Goal: Navigation & Orientation: Go to known website

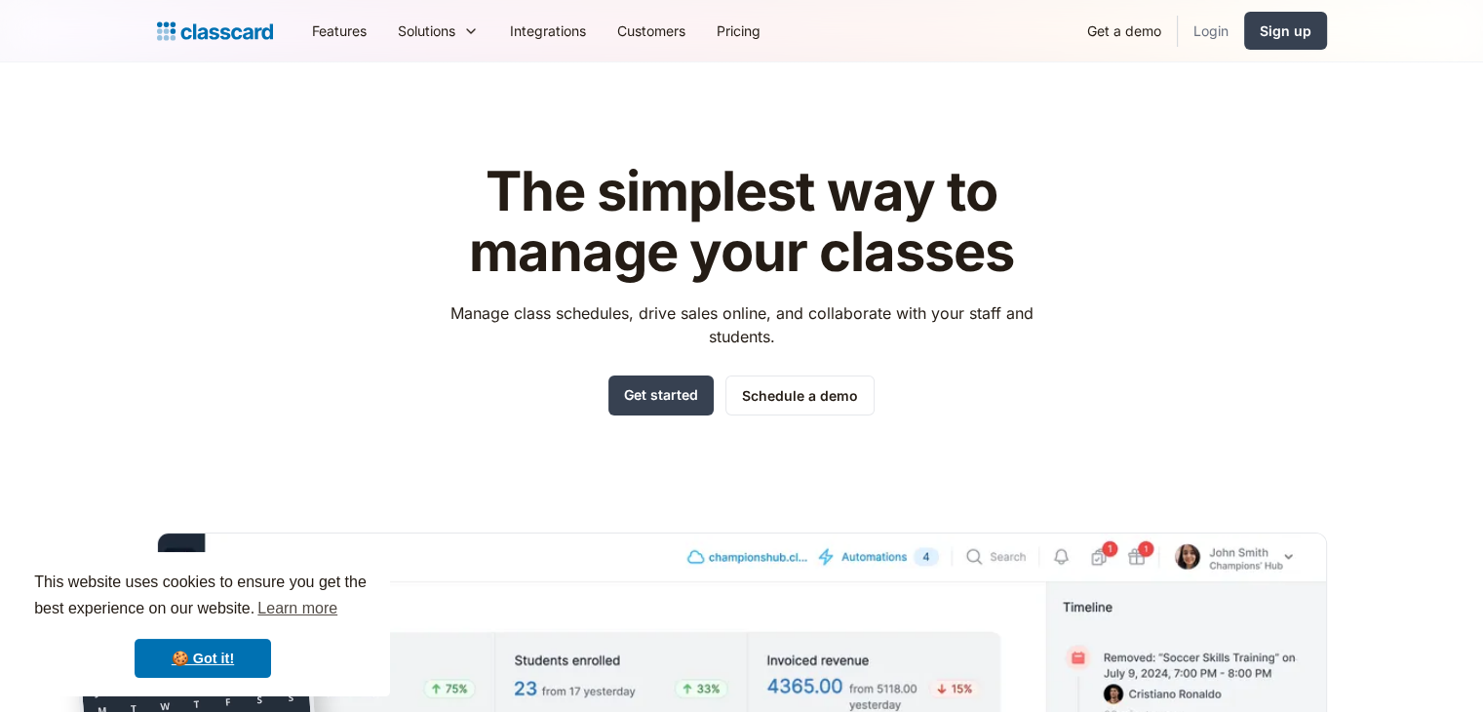
click at [1209, 28] on link "Login" at bounding box center [1211, 31] width 66 height 44
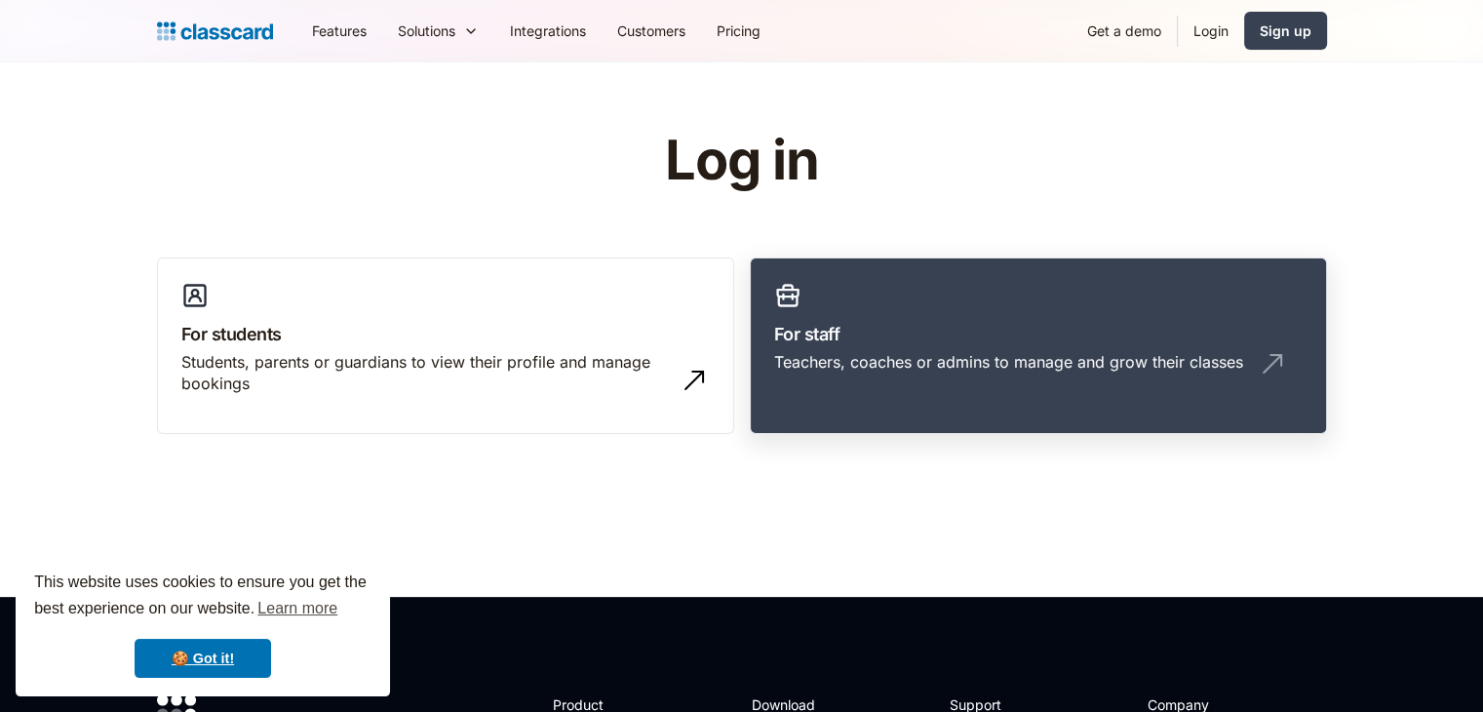
click at [932, 360] on div "Teachers, coaches or admins to manage and grow their classes" at bounding box center [1008, 361] width 469 height 21
